Goal: Navigation & Orientation: Find specific page/section

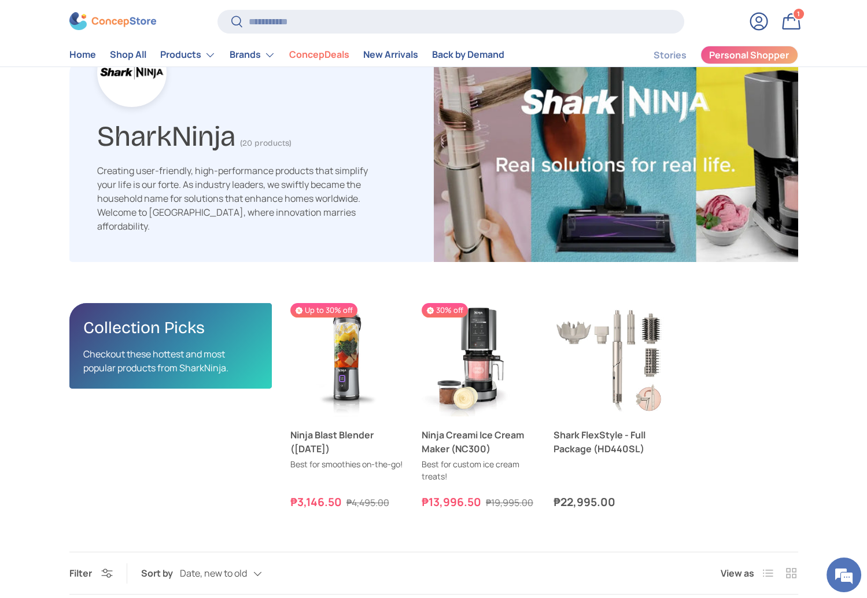
scroll to position [2394, 3771]
click at [718, 346] on ul "Previous Next Up to 30% off Ninja Blast Blender ([DATE]) (4)" at bounding box center [544, 407] width 508 height 208
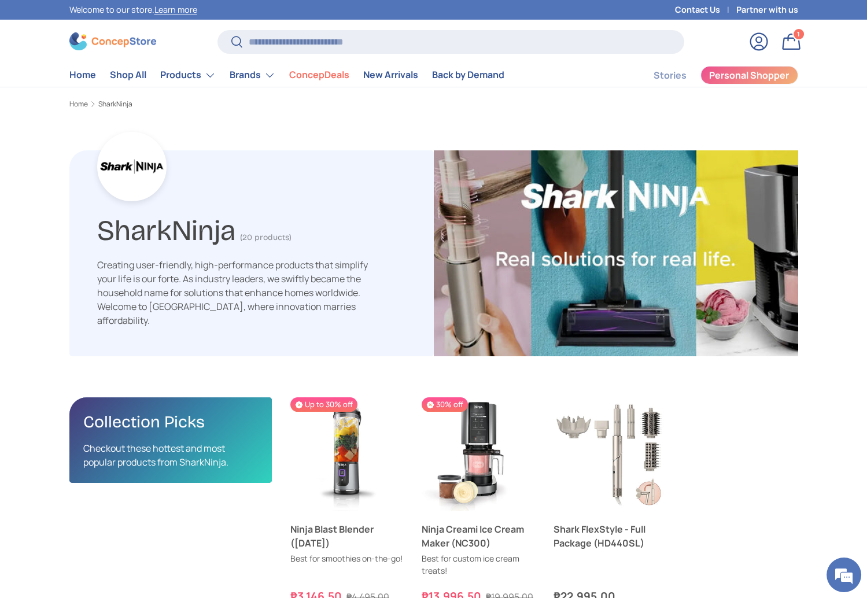
click at [97, 42] on img at bounding box center [112, 41] width 87 height 18
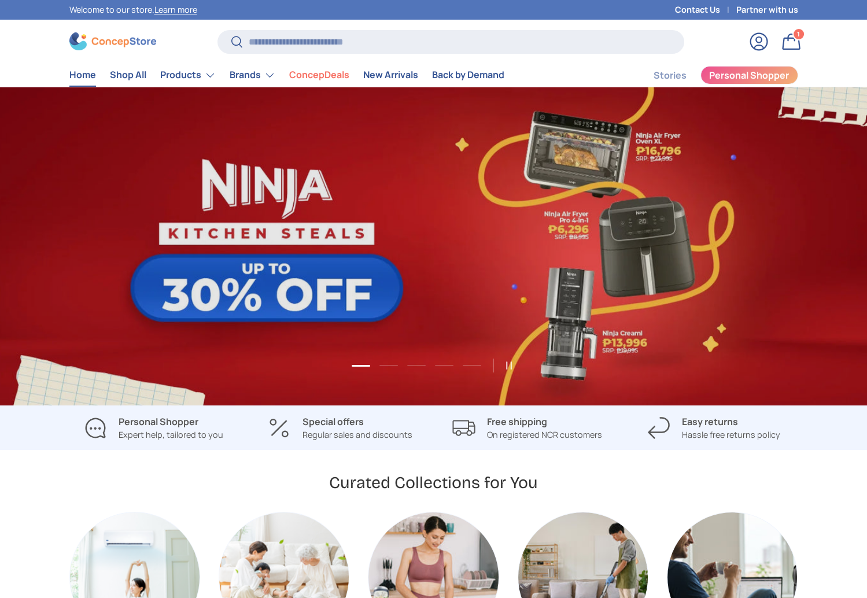
scroll to position [2988, 4728]
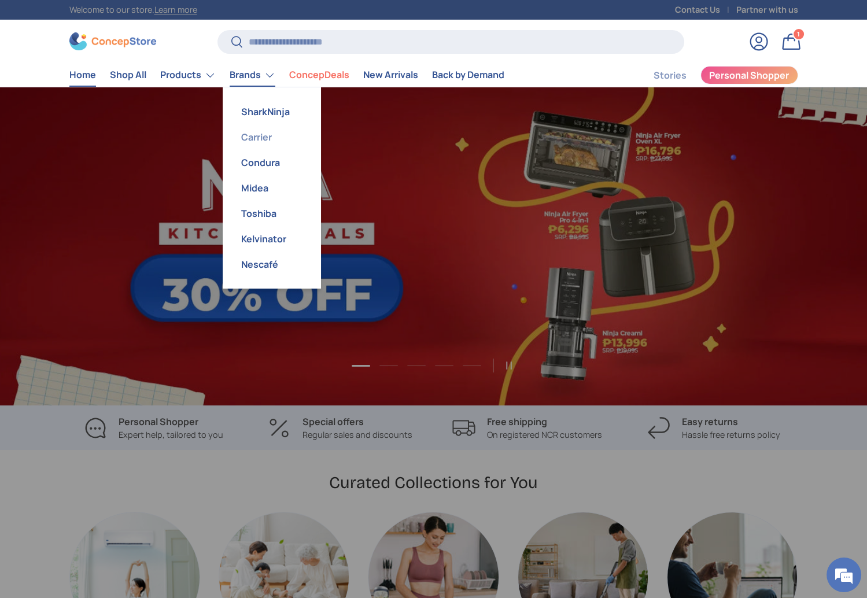
click at [242, 134] on link "Carrier" at bounding box center [272, 136] width 84 height 25
